Goal: Obtain resource: Download file/media

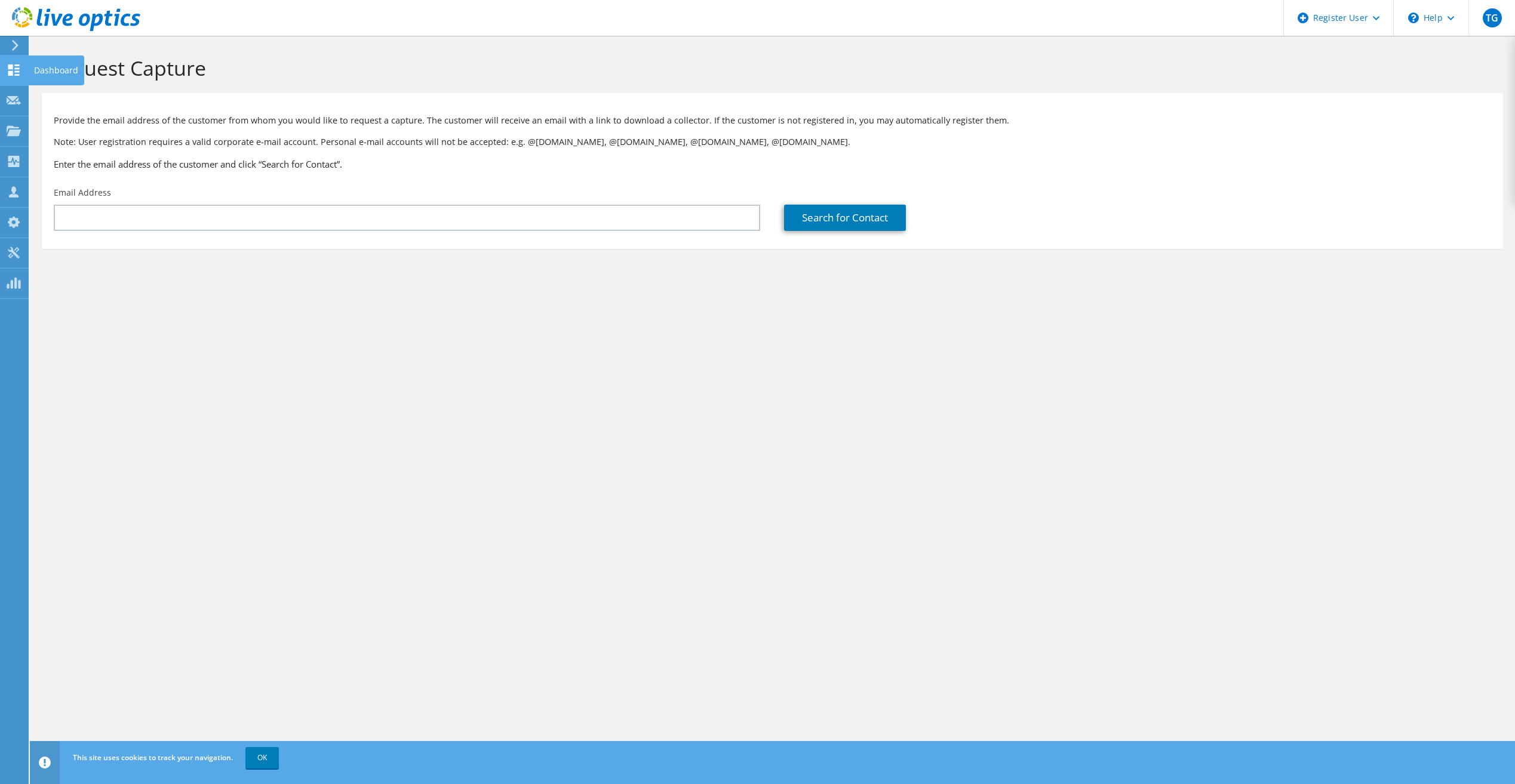
click at [16, 64] on use at bounding box center [14, 70] width 11 height 11
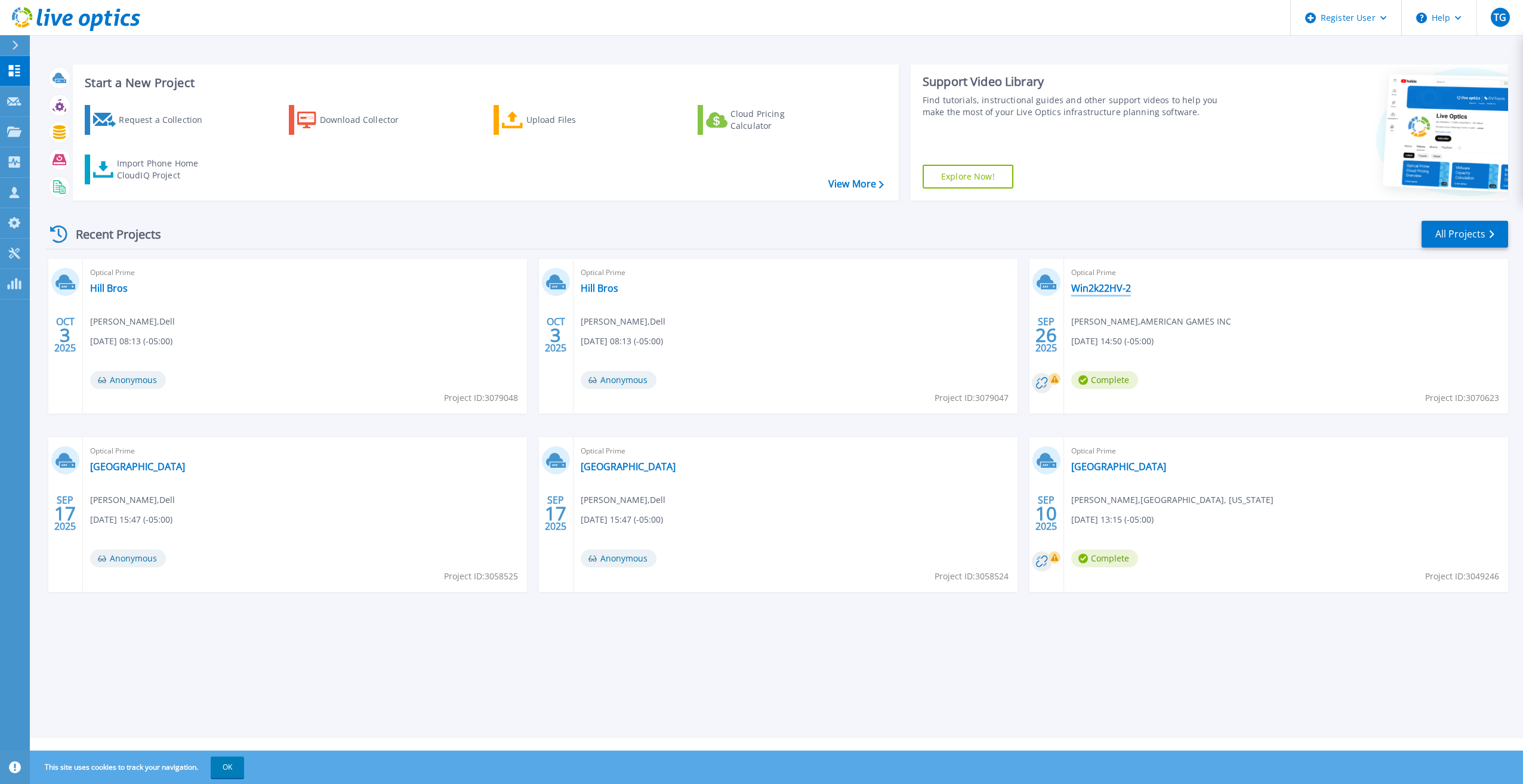
click at [1092, 294] on link "Win2k22HV-2" at bounding box center [1101, 288] width 59 height 12
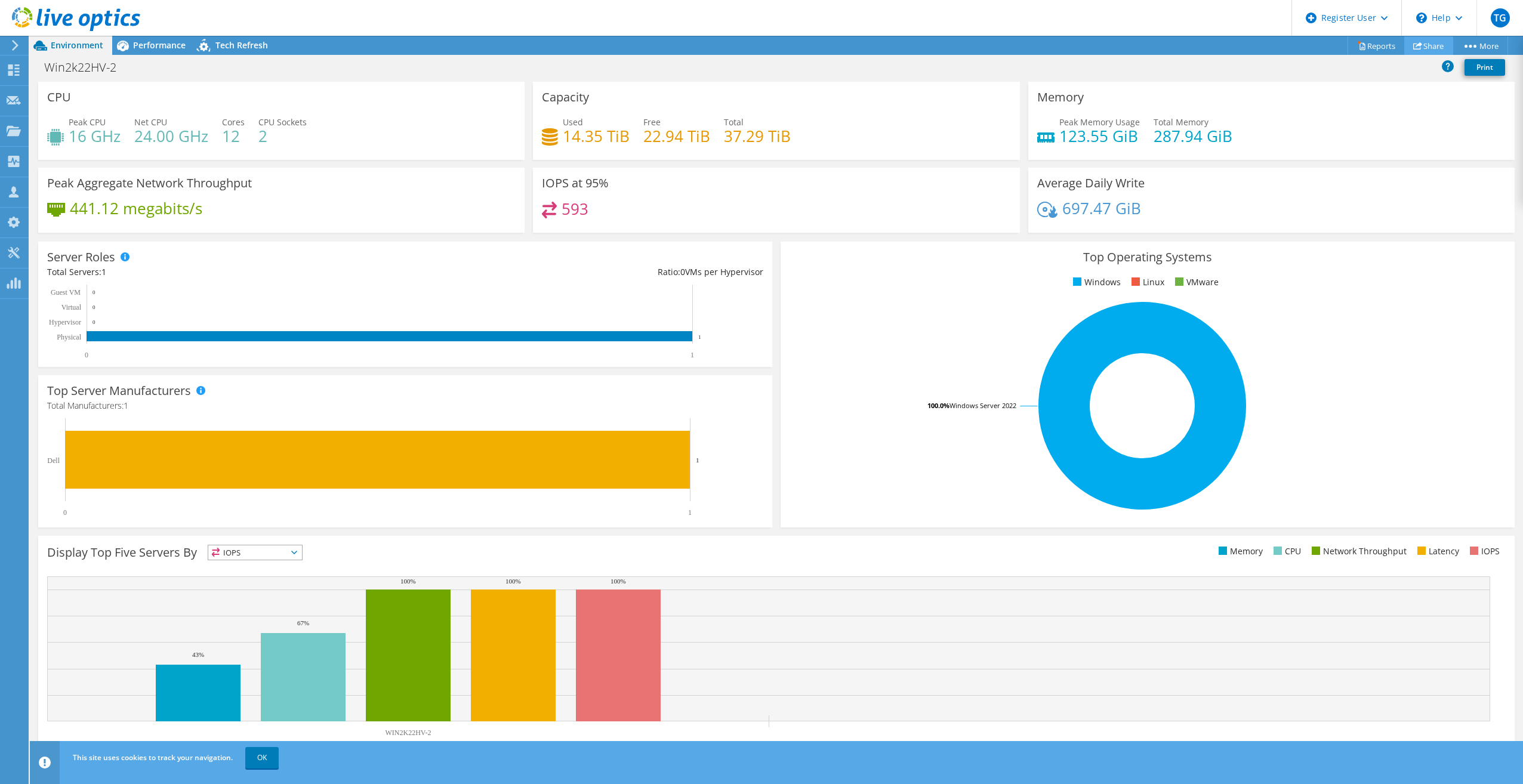
click at [1433, 47] on link "Share" at bounding box center [1428, 46] width 49 height 19
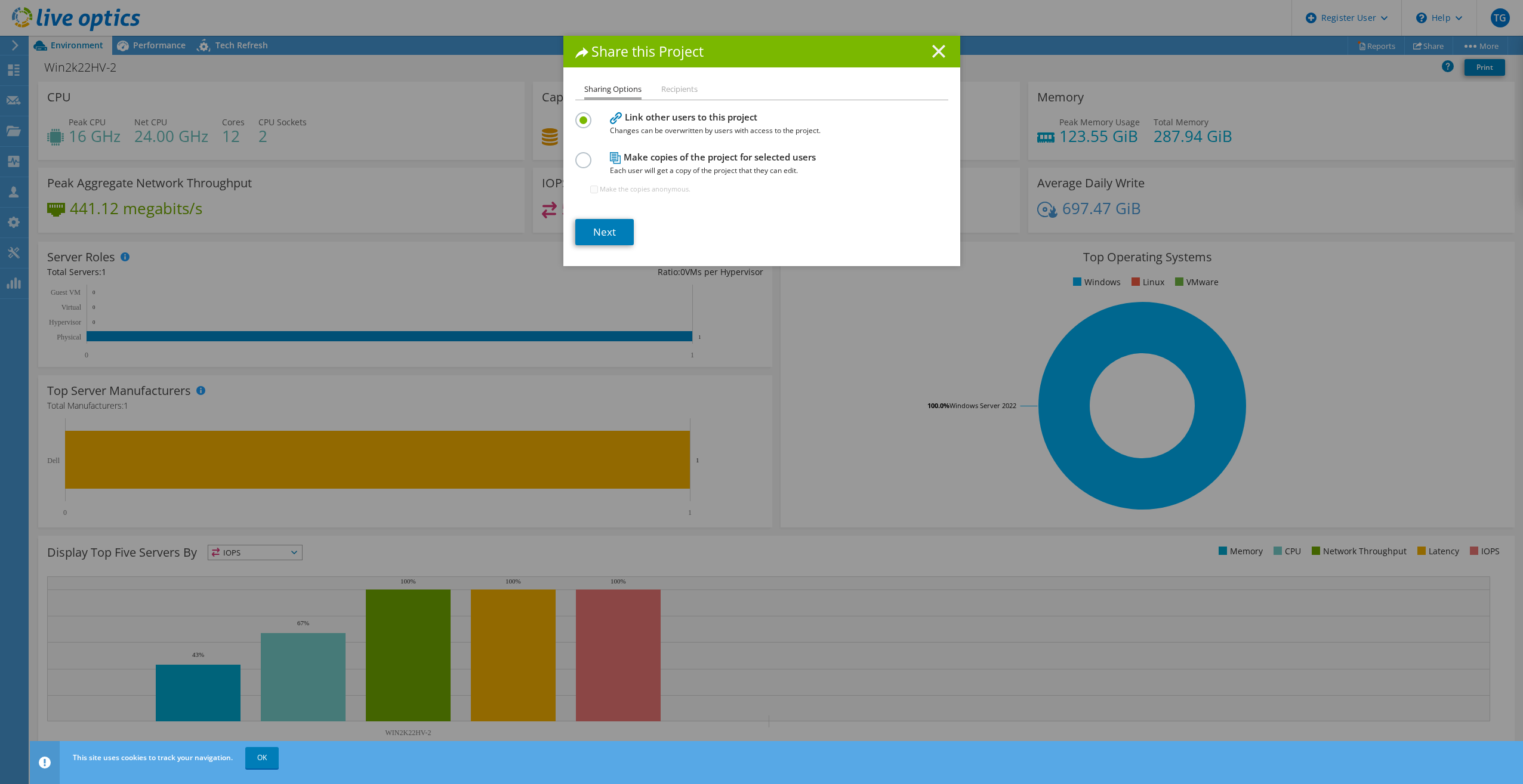
click at [935, 46] on icon at bounding box center [939, 51] width 13 height 13
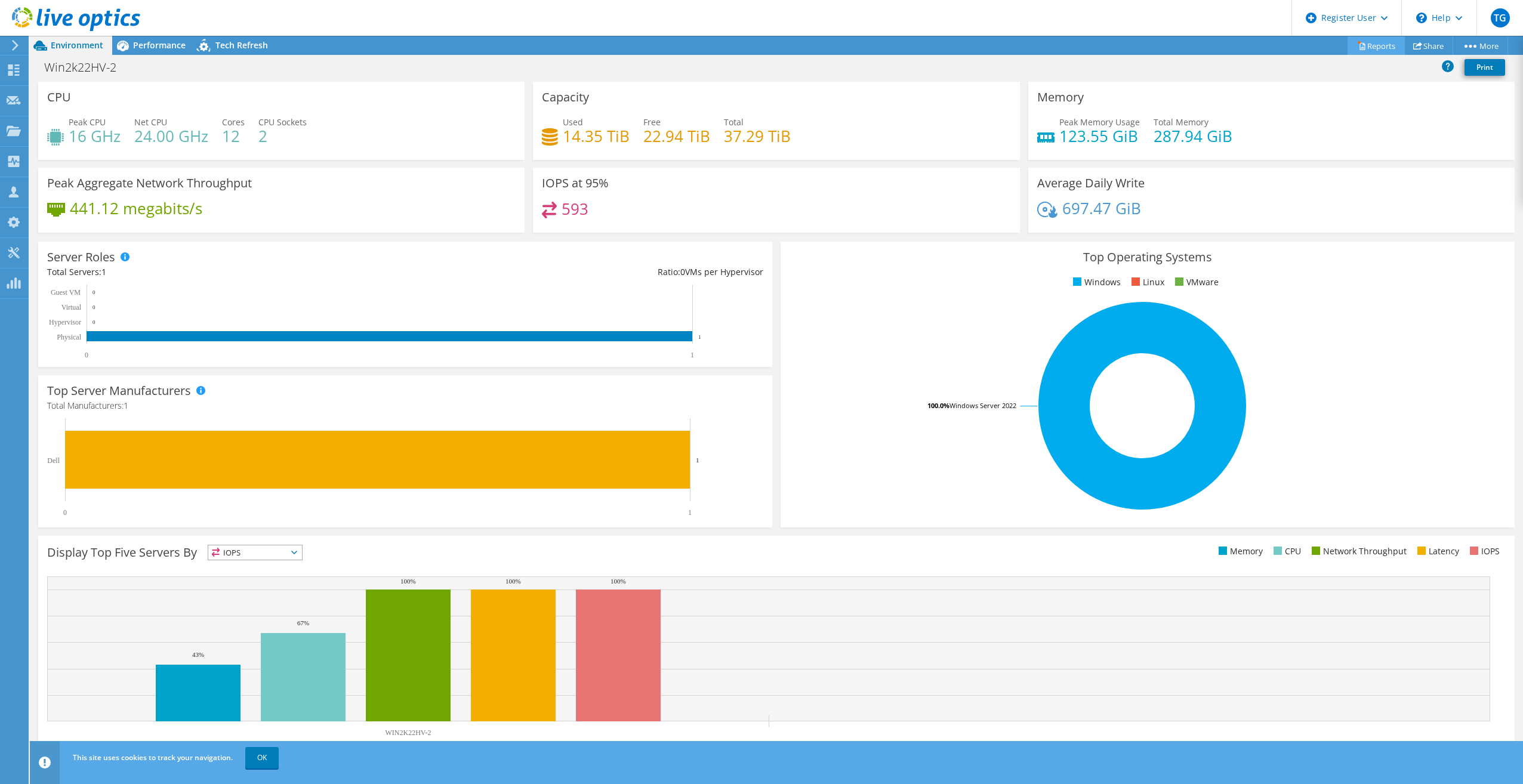
click at [1376, 49] on link "Reports" at bounding box center [1376, 46] width 57 height 19
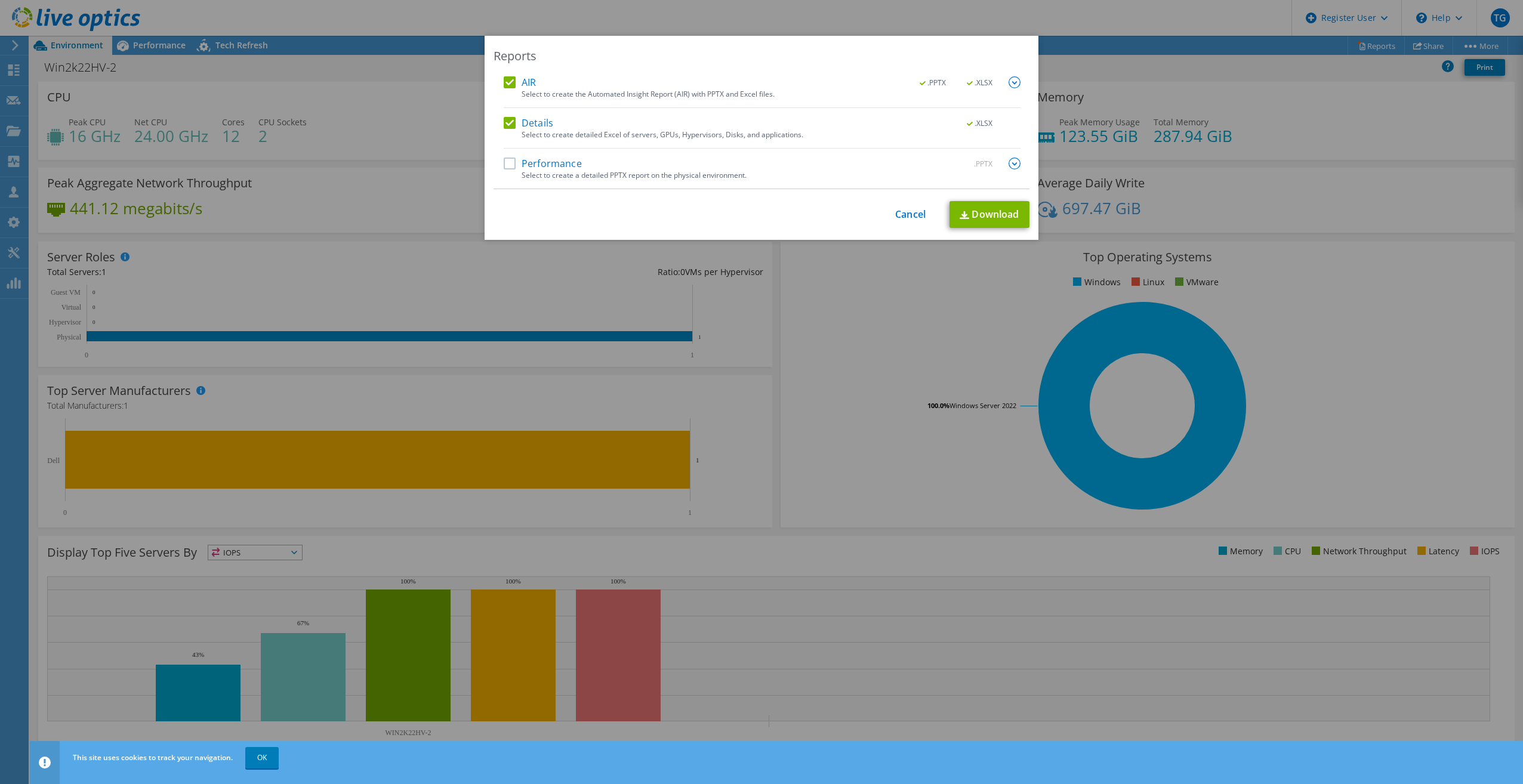
click at [498, 165] on div "AIR .PPTX .XLSX Select to create the Automated Insight Report (AIR) with PPTX a…" at bounding box center [762, 133] width 536 height 113
click at [503, 165] on label "Performance" at bounding box center [542, 163] width 78 height 12
click at [0, 0] on input "Performance" at bounding box center [0, 0] width 0 height 0
click at [987, 215] on link "Download" at bounding box center [989, 214] width 80 height 27
click at [1175, 68] on div "Reports AIR .PPTX .XLSX Select to create the Automated Insight Report (AIR) wit…" at bounding box center [762, 392] width 1523 height 713
